Goal: Task Accomplishment & Management: Use online tool/utility

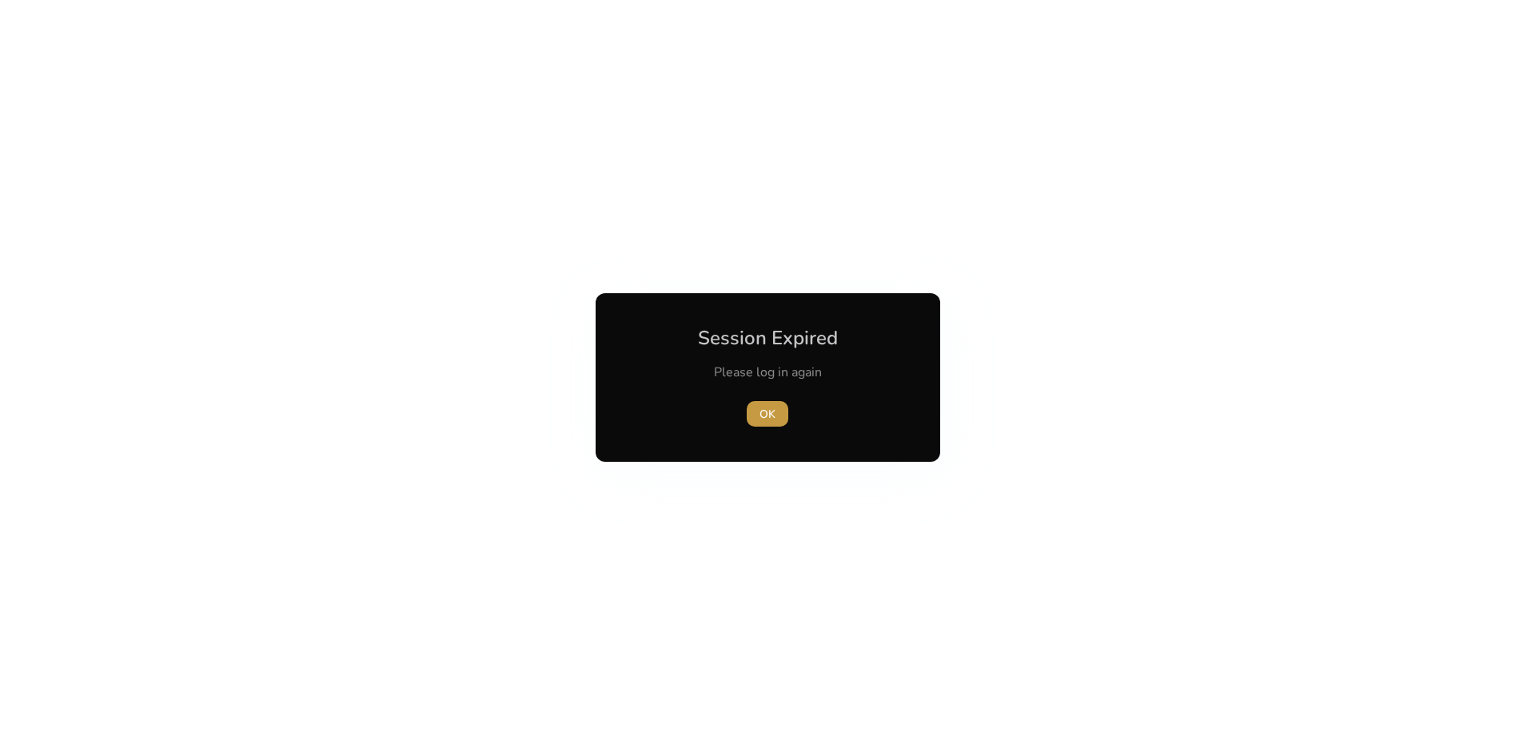
click at [772, 412] on span "OK" at bounding box center [767, 414] width 16 height 17
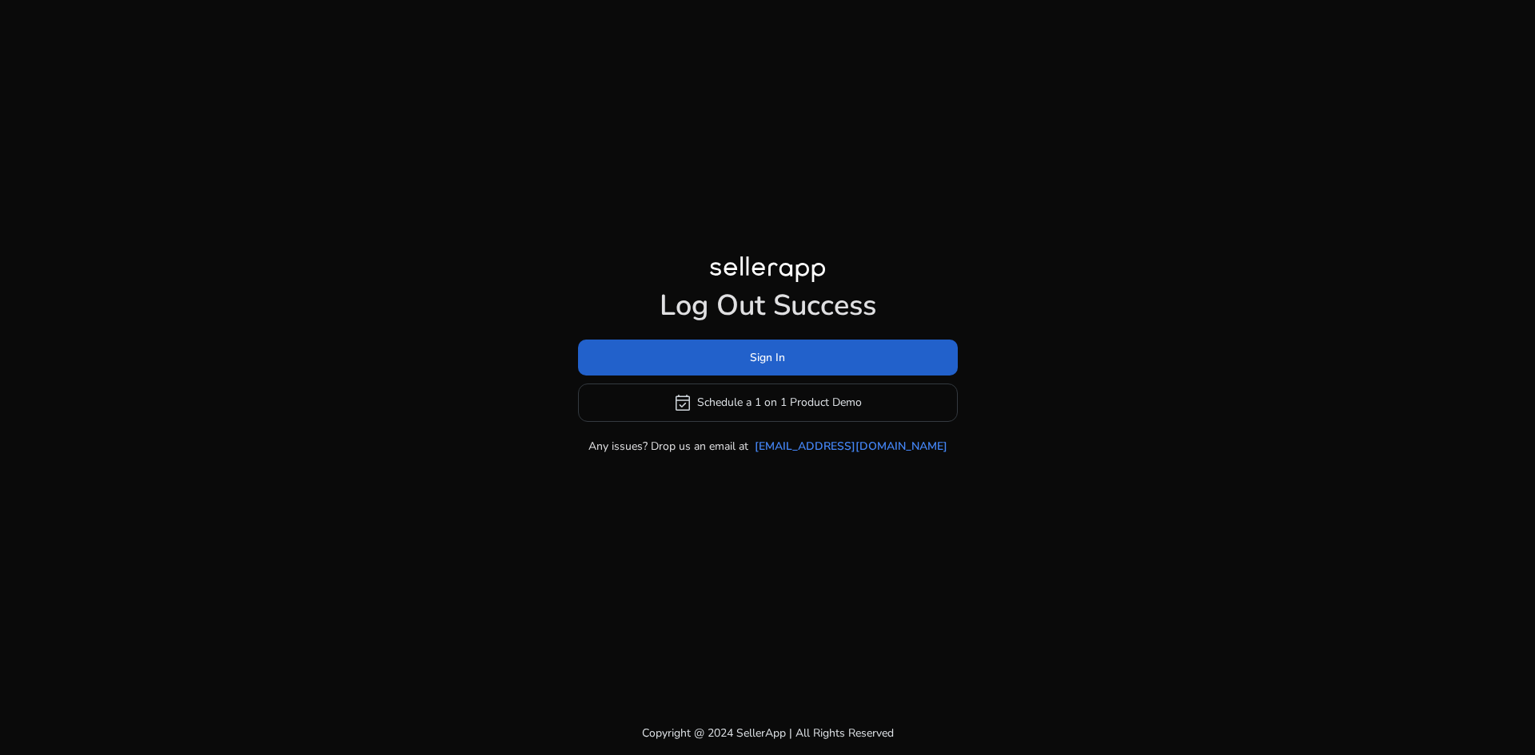
click at [773, 350] on span "Sign In" at bounding box center [767, 357] width 35 height 17
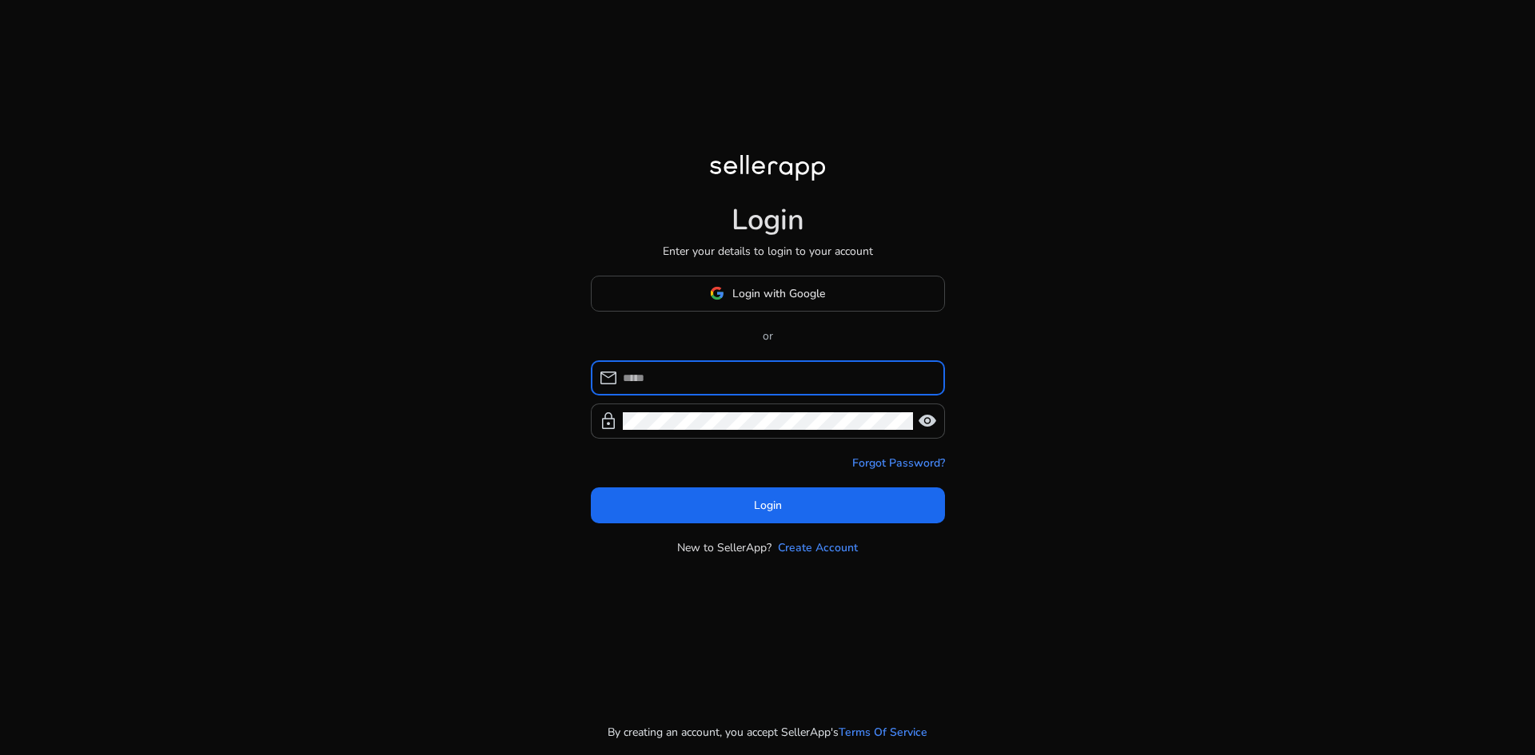
type input "**********"
click at [732, 364] on div "**********" at bounding box center [777, 377] width 309 height 35
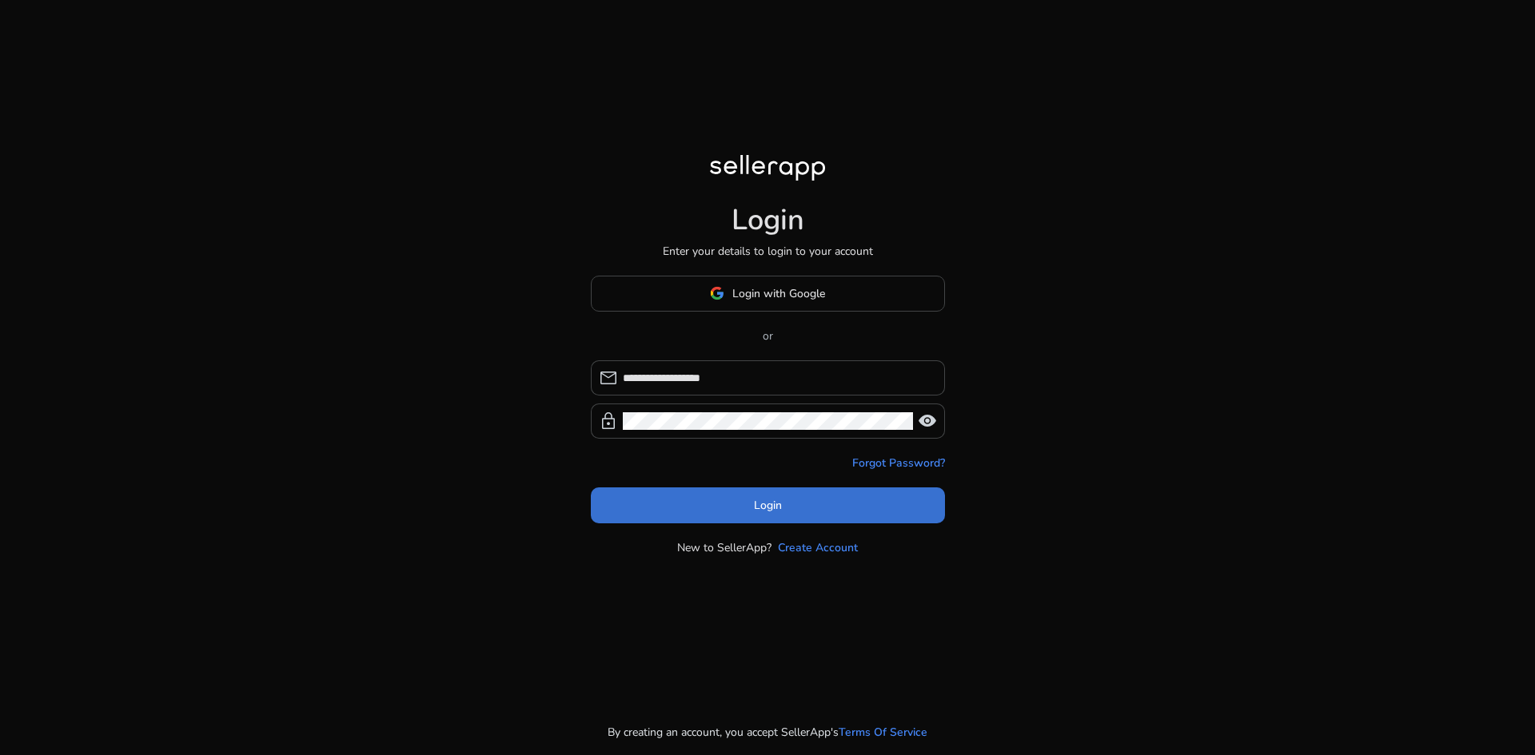
click at [737, 509] on span at bounding box center [768, 505] width 354 height 38
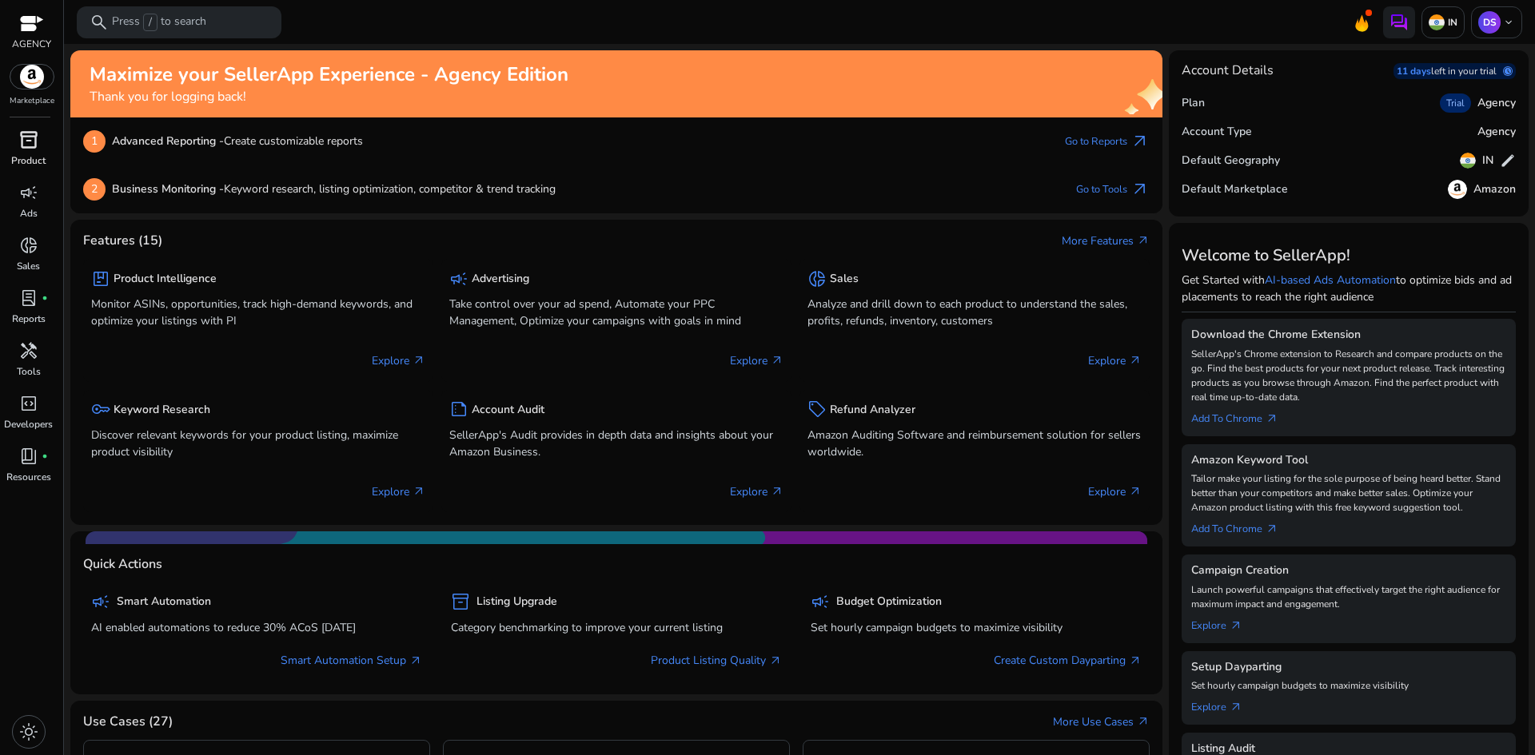
click at [26, 145] on span "inventory_2" at bounding box center [28, 139] width 19 height 19
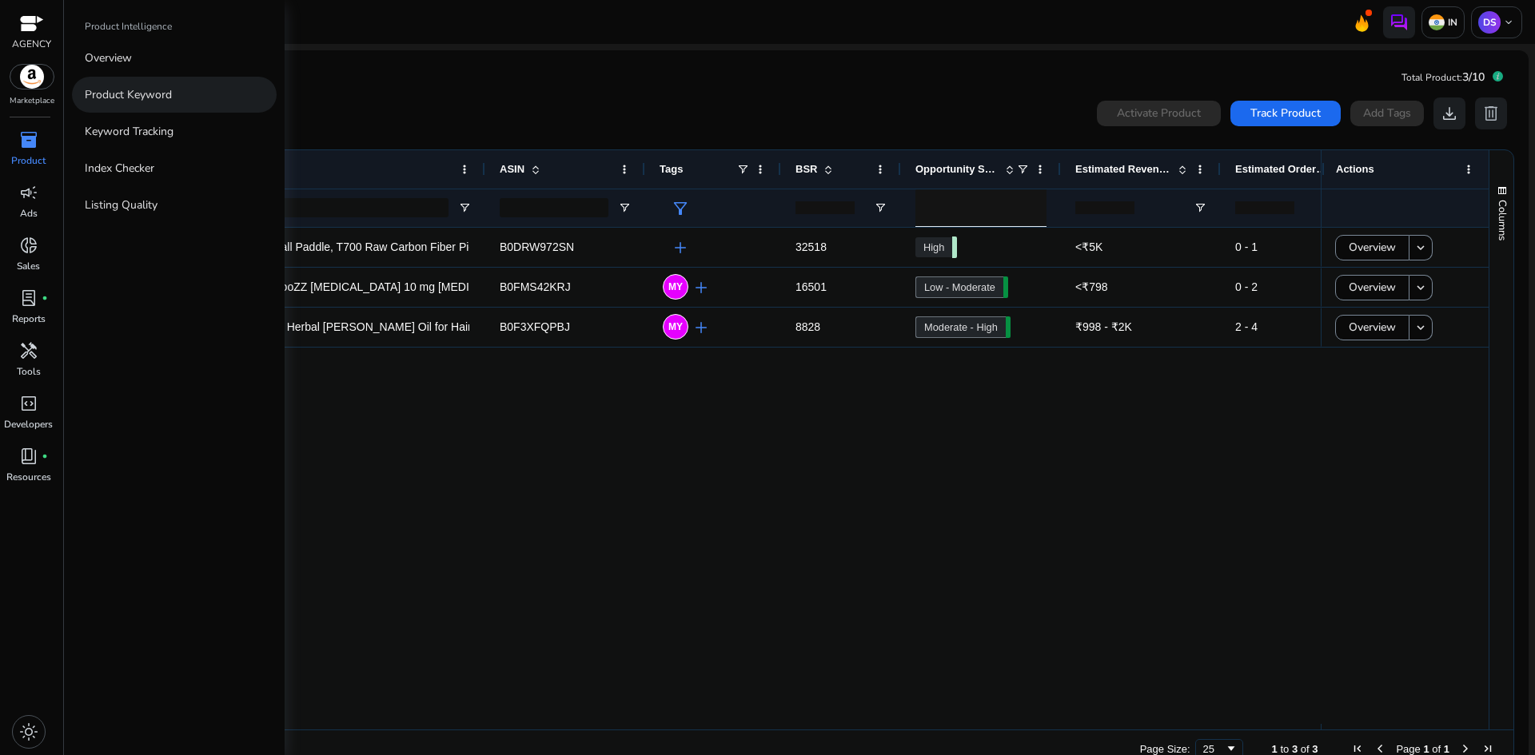
click at [123, 89] on p "Product Keyword" at bounding box center [128, 94] width 87 height 17
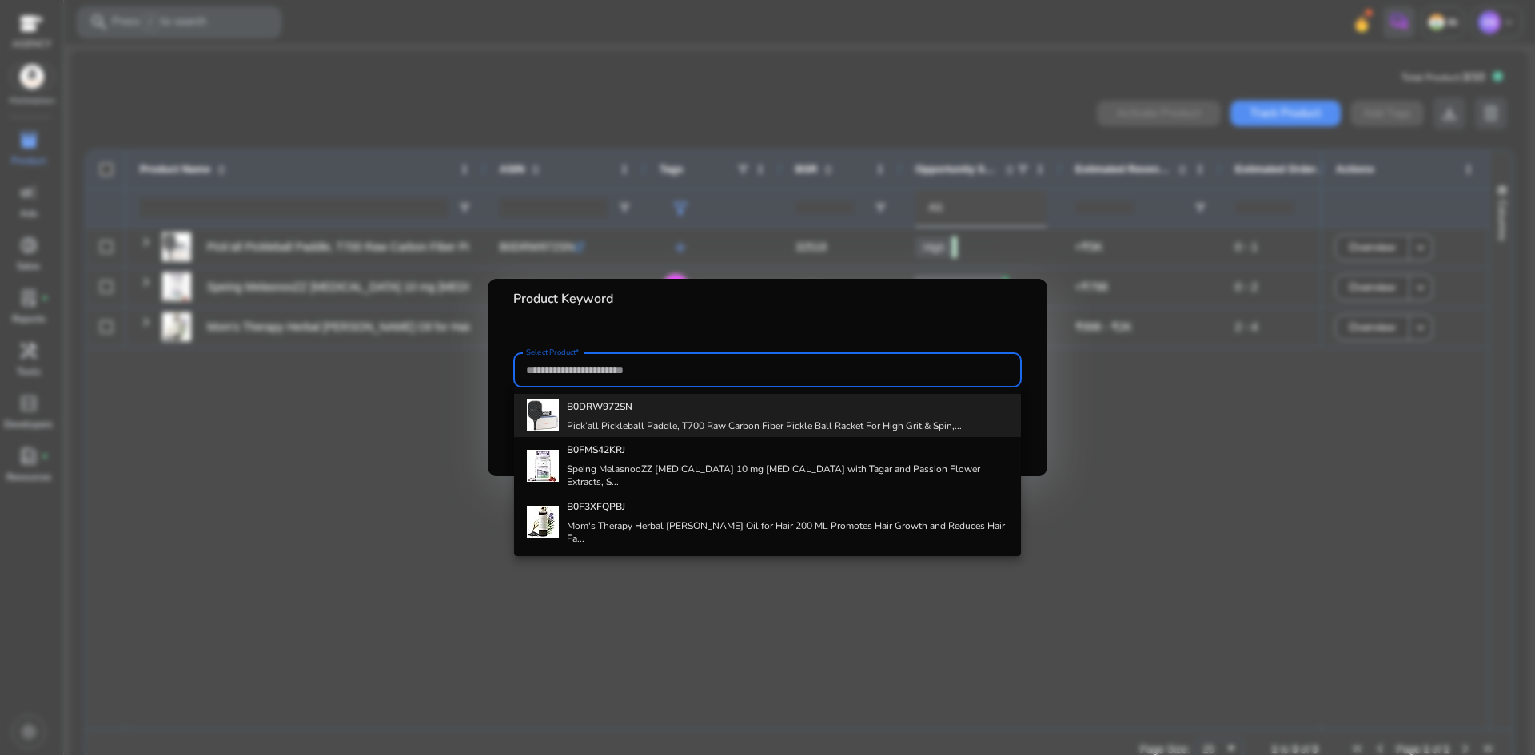
click at [651, 408] on h4 "B0DRW972SN" at bounding box center [764, 406] width 395 height 13
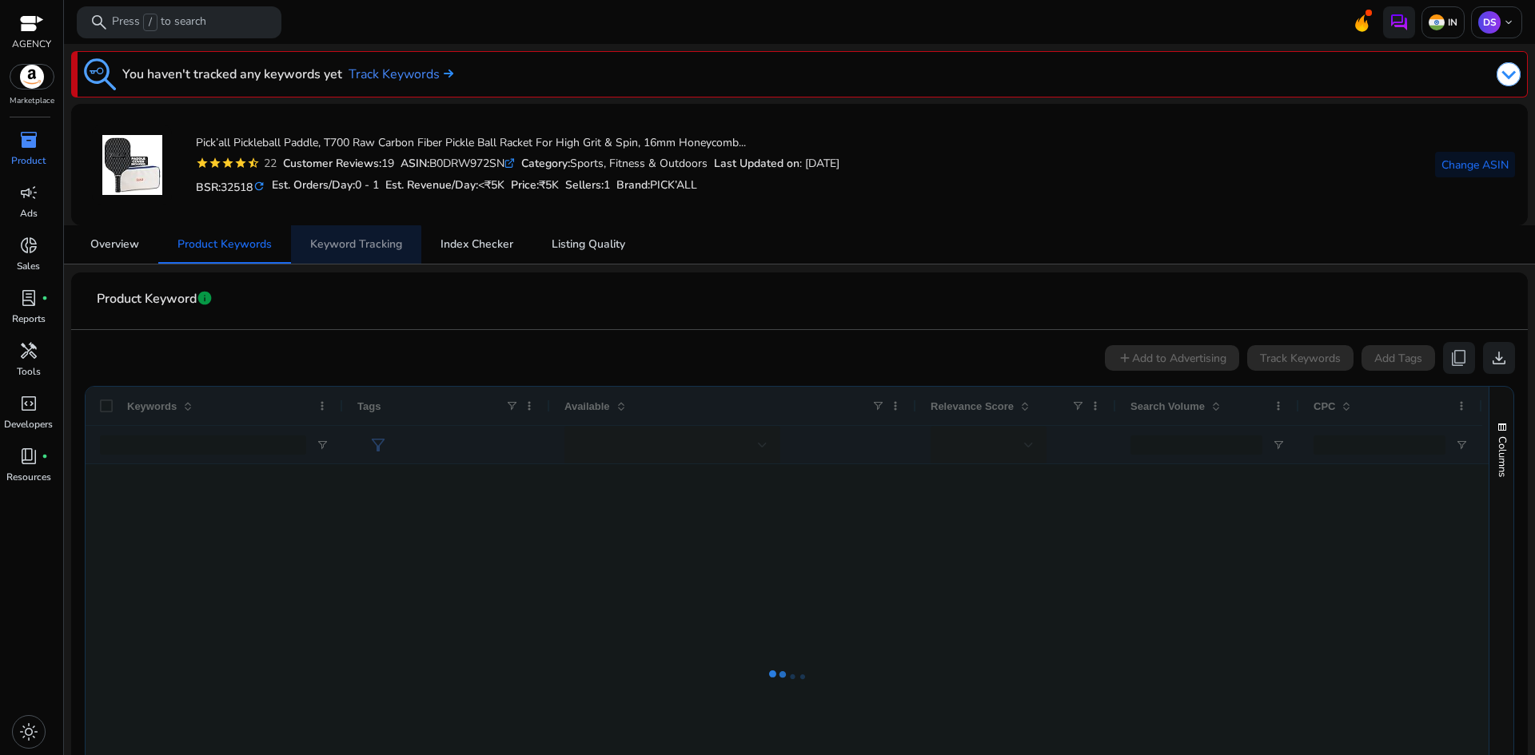
click at [340, 255] on span "Keyword Tracking" at bounding box center [356, 244] width 92 height 38
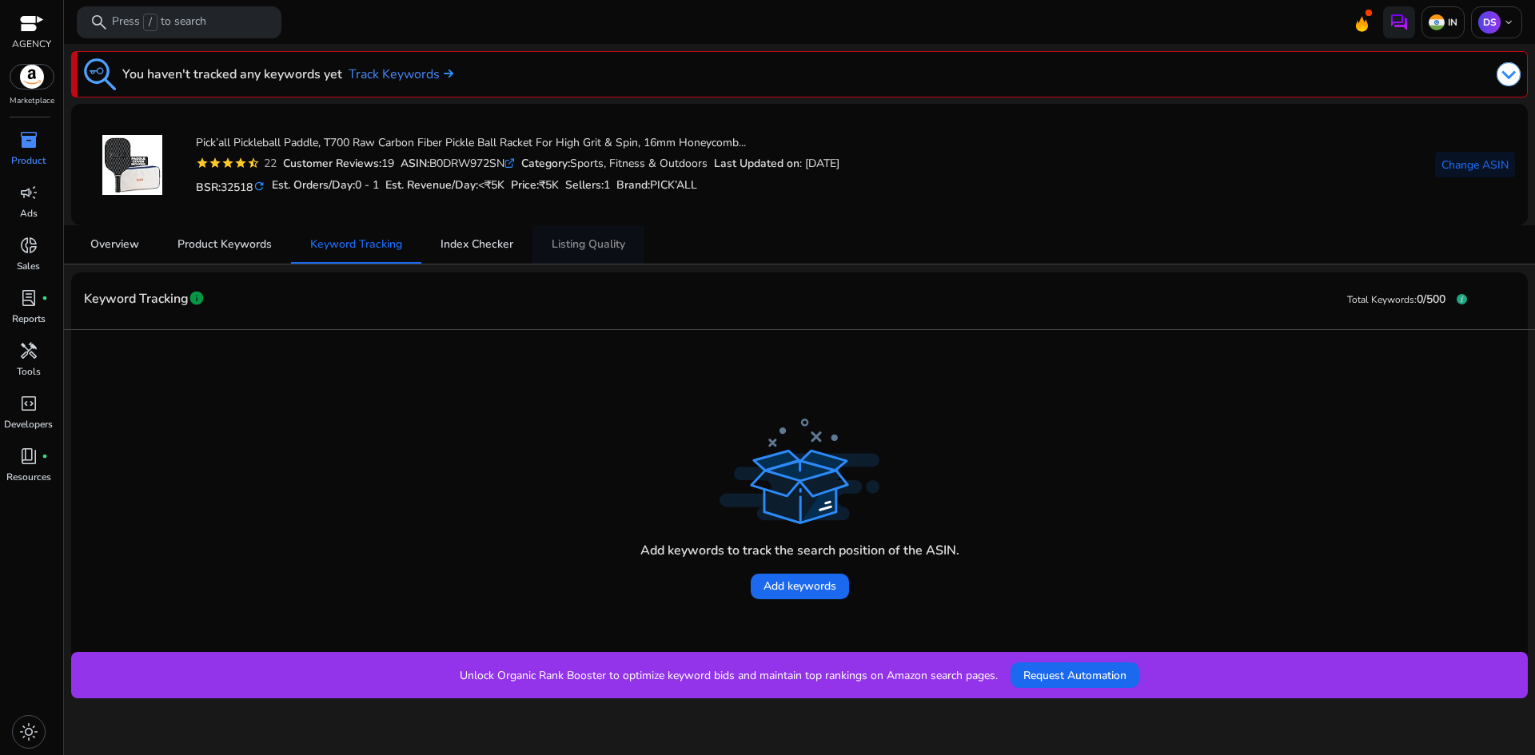
click at [588, 245] on span "Listing Quality" at bounding box center [589, 244] width 74 height 11
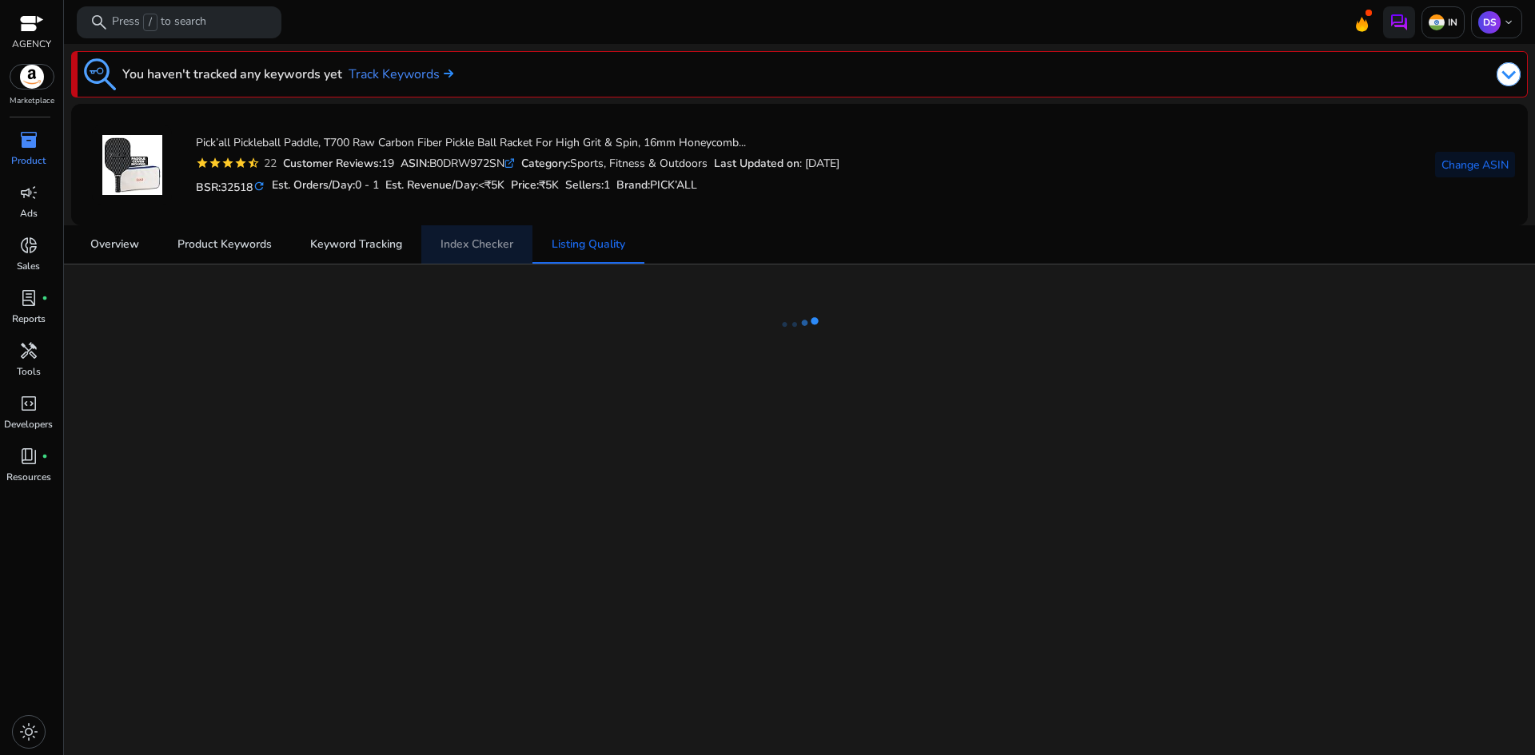
click at [505, 245] on span "Index Checker" at bounding box center [476, 244] width 73 height 11
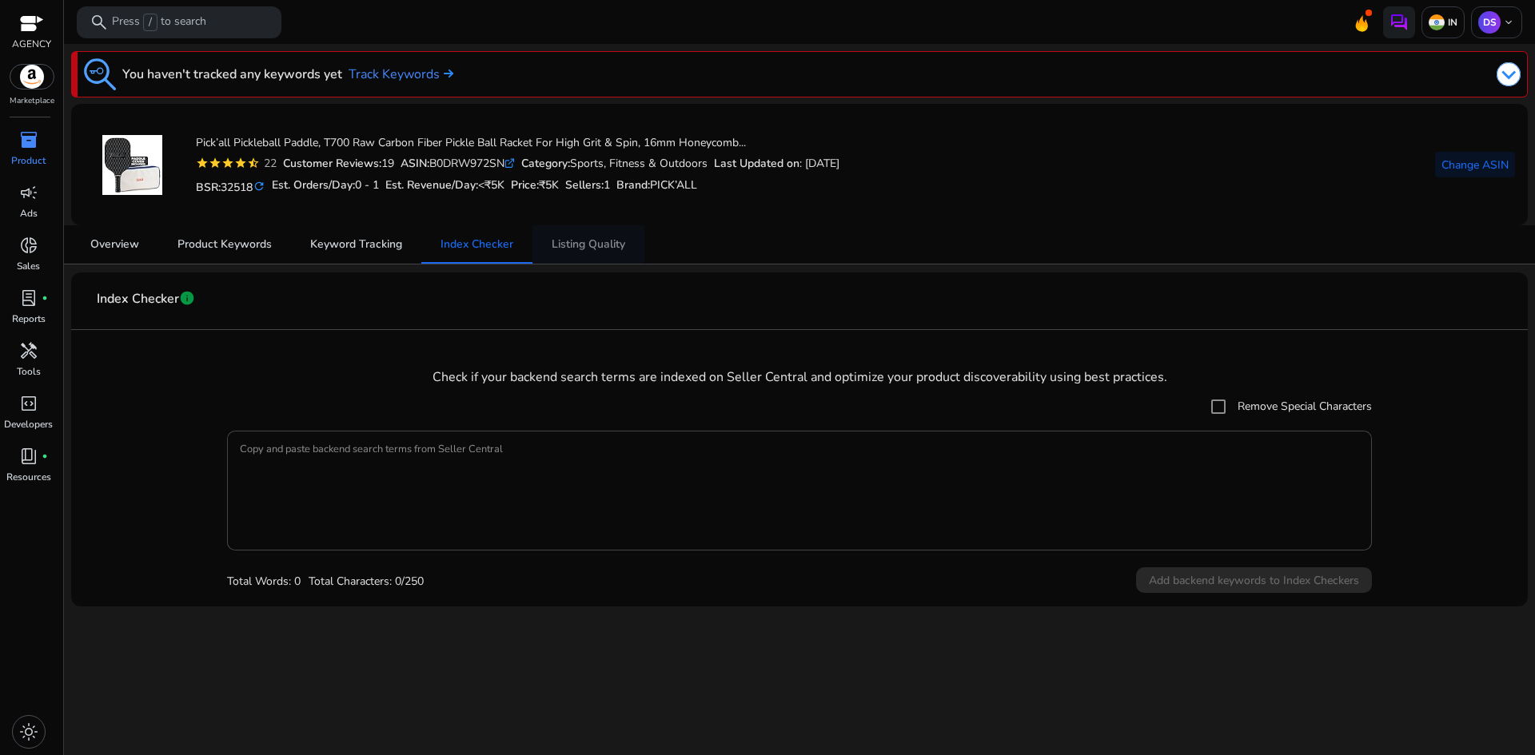
click at [607, 235] on span "Listing Quality" at bounding box center [589, 244] width 74 height 38
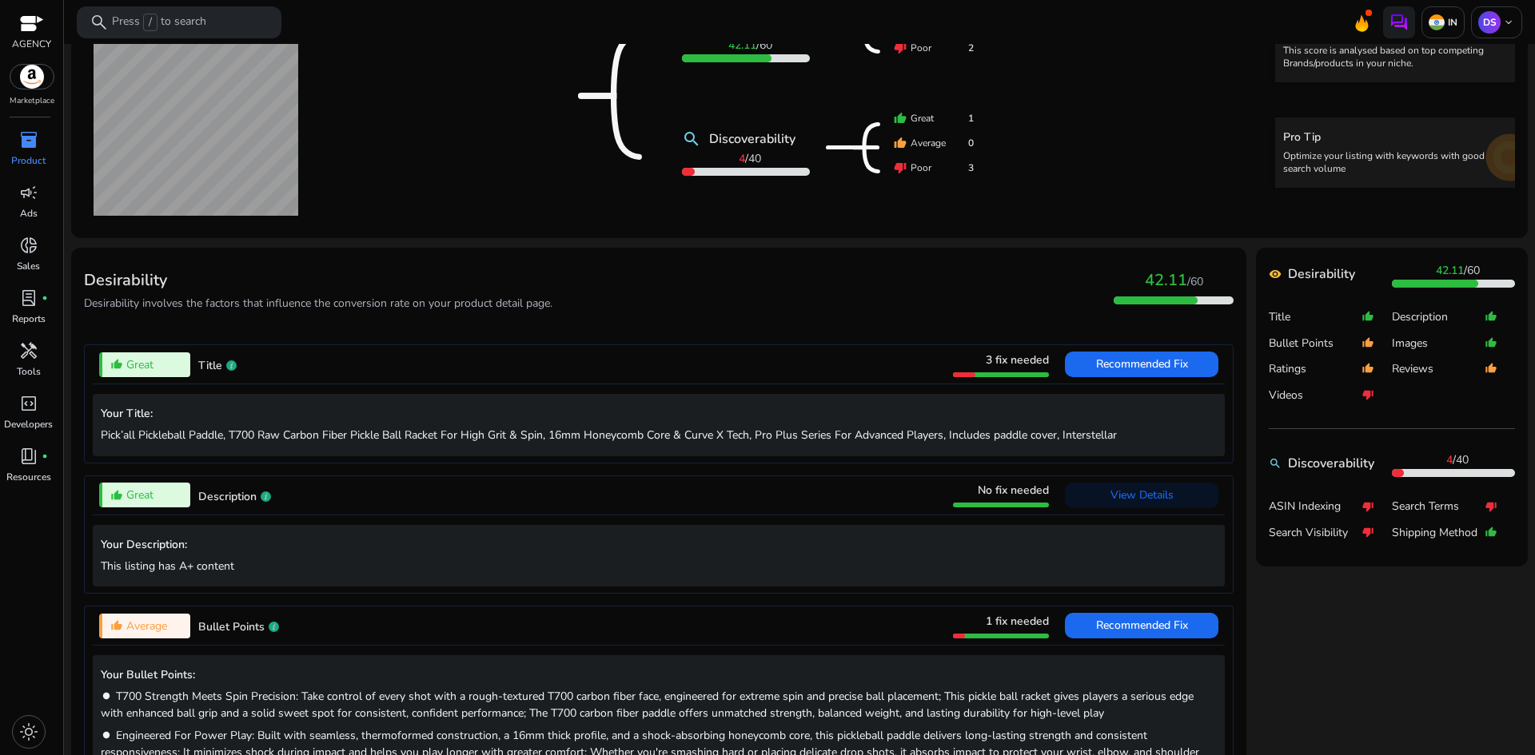
scroll to position [400, 0]
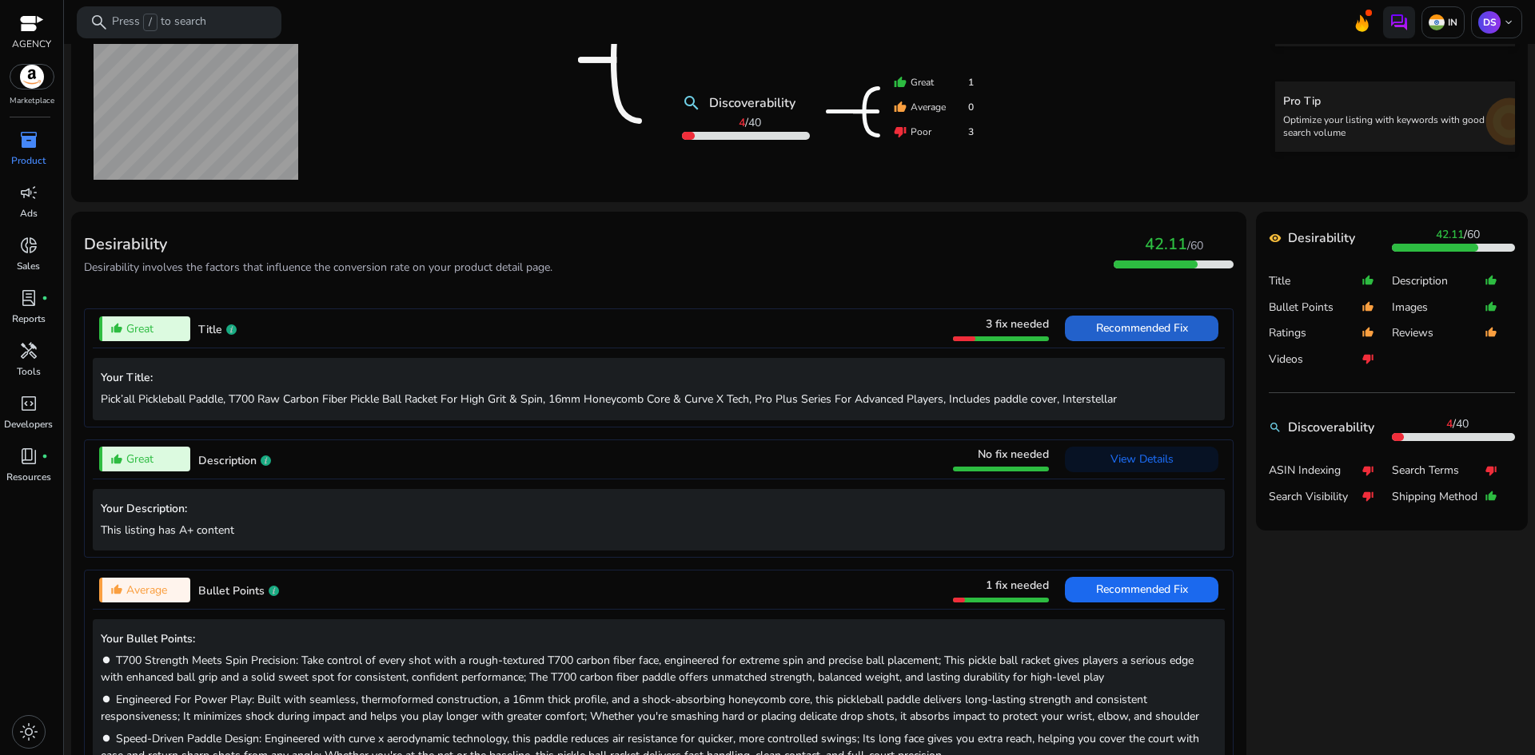
click at [1133, 329] on span "Recommended Fix" at bounding box center [1142, 328] width 92 height 15
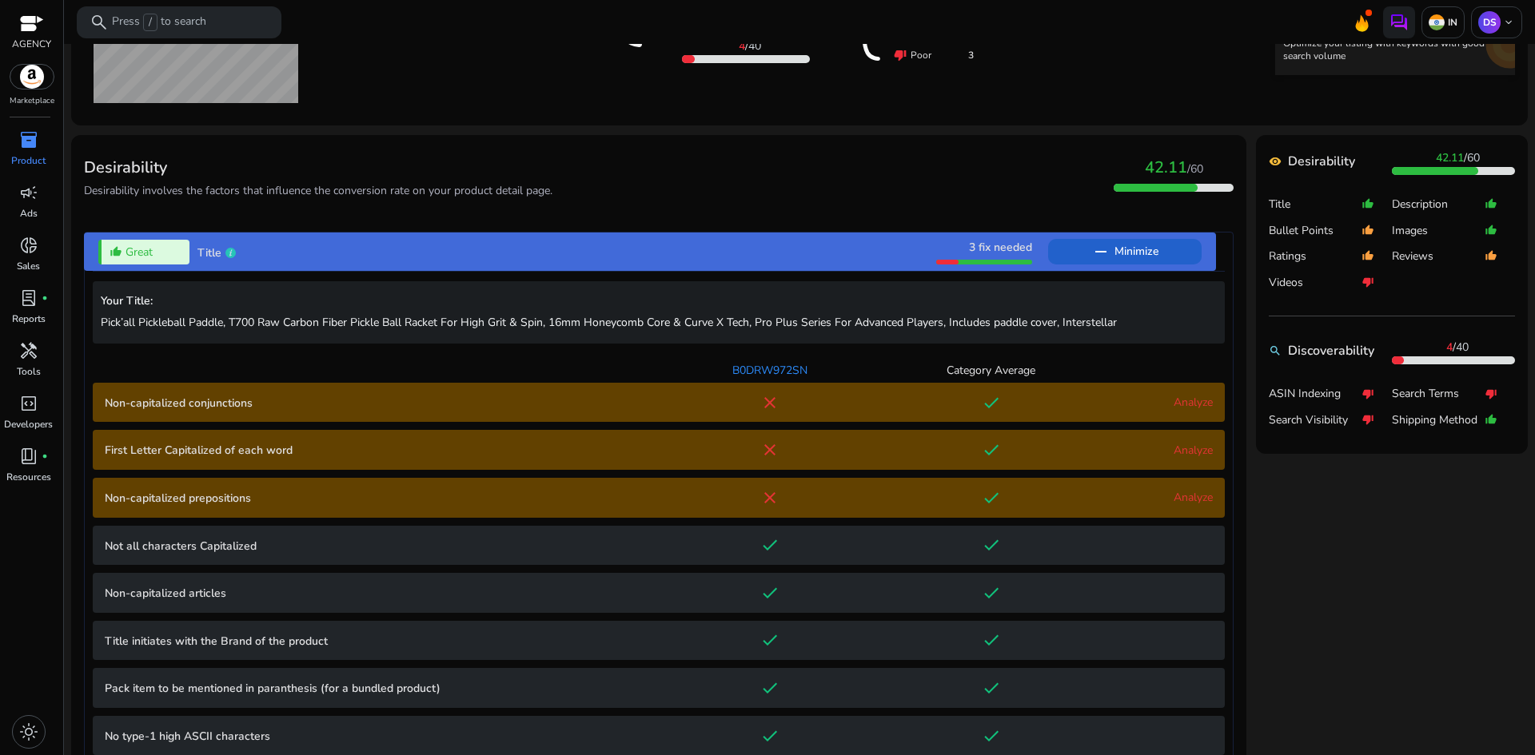
scroll to position [468, 0]
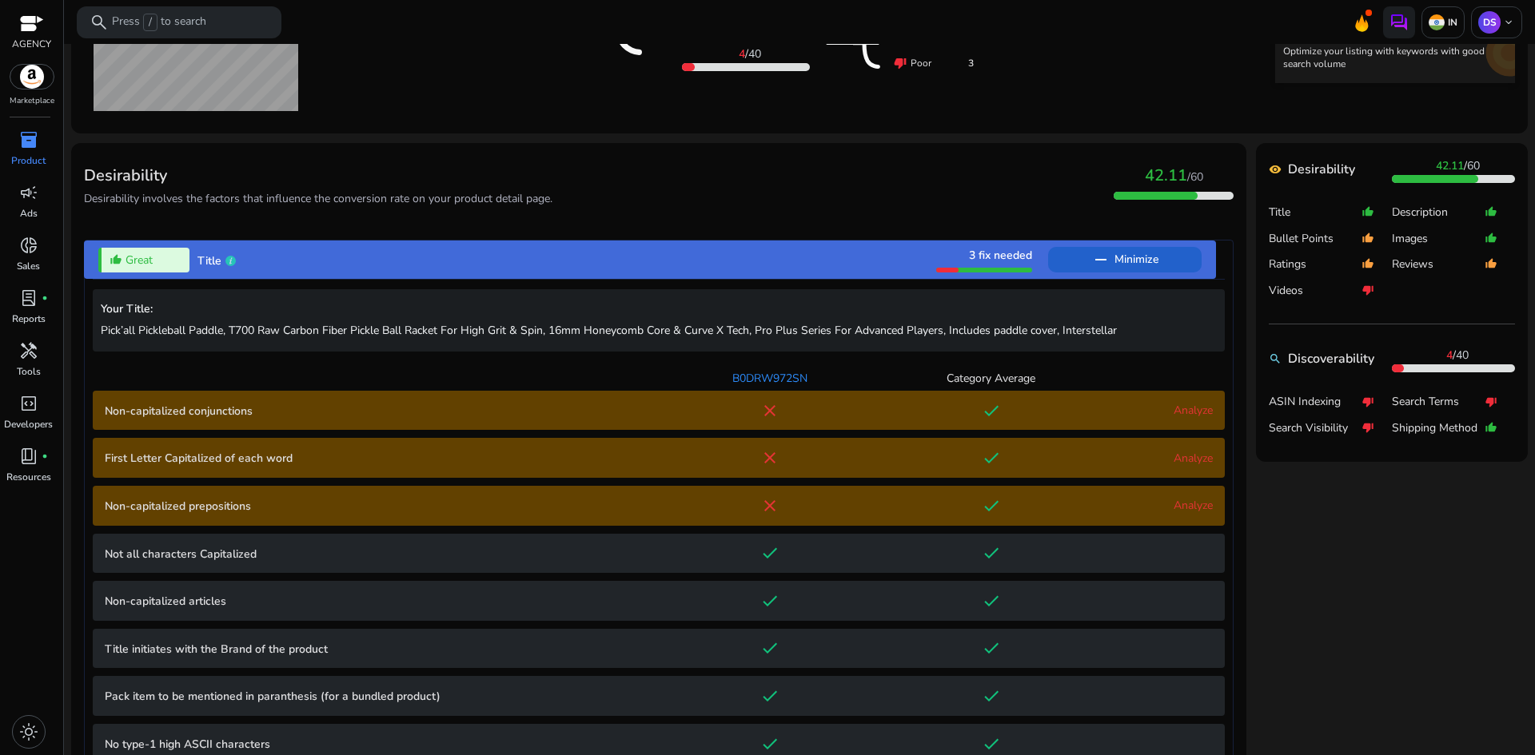
click at [1093, 264] on mat-icon "remove" at bounding box center [1100, 259] width 19 height 19
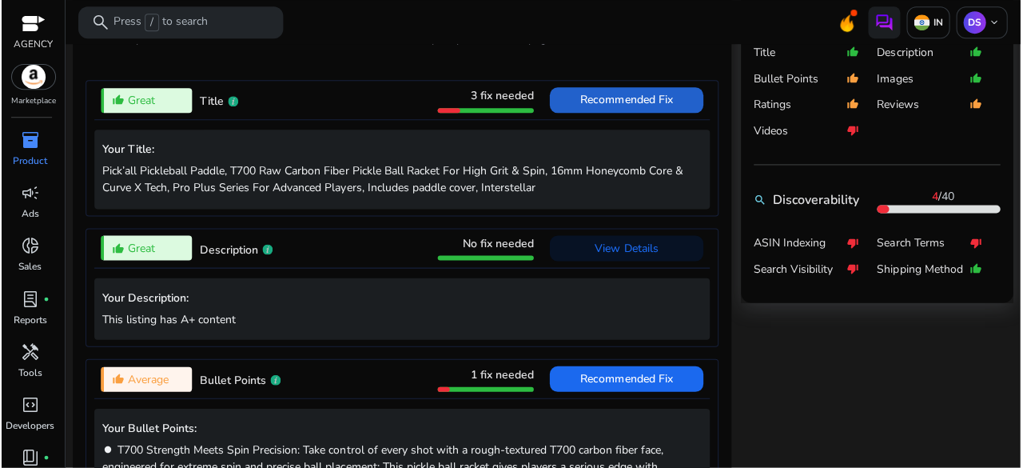
scroll to position [628, 0]
